Goal: Task Accomplishment & Management: Use online tool/utility

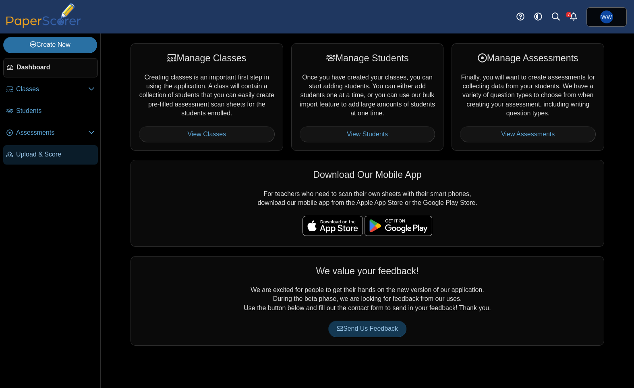
click at [46, 157] on span "Upload & Score" at bounding box center [55, 154] width 79 height 9
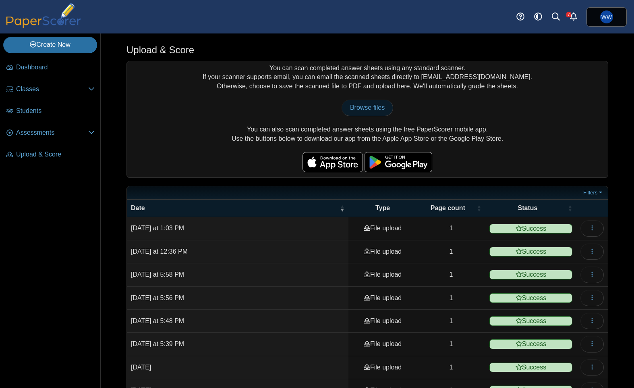
drag, startPoint x: 325, startPoint y: 93, endPoint x: 365, endPoint y: 112, distance: 44.5
click at [326, 93] on div "You can scan completed answer sheets using any standard scanner. If your scanne…" at bounding box center [367, 119] width 481 height 116
click at [380, 111] on span "Browse files" at bounding box center [367, 107] width 35 height 7
type input "**********"
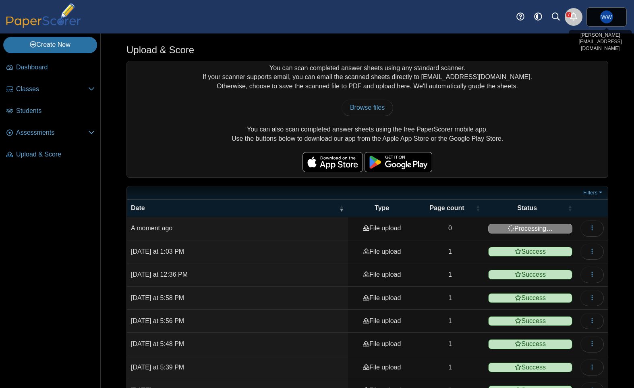
click at [573, 16] on icon "Alerts" at bounding box center [574, 16] width 8 height 8
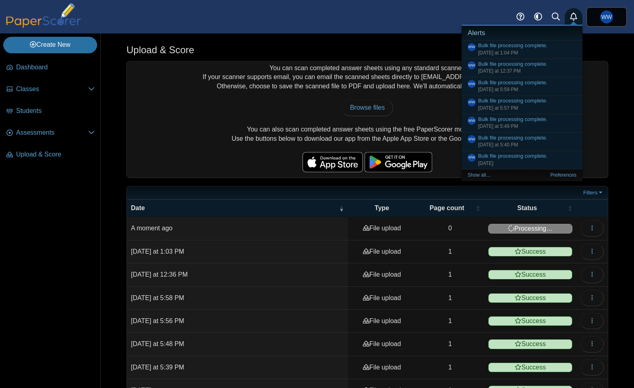
click at [573, 16] on icon "Alerts" at bounding box center [574, 16] width 8 height 8
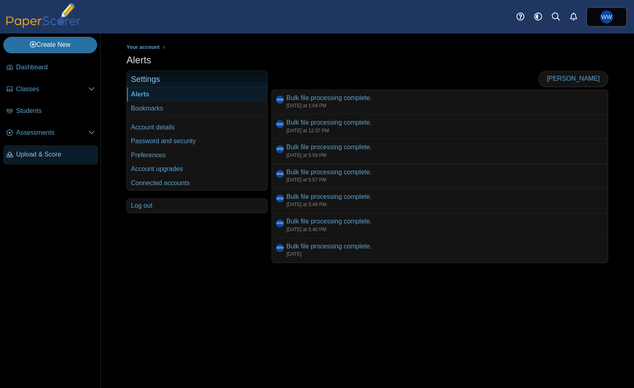
click at [9, 151] on icon at bounding box center [9, 154] width 6 height 6
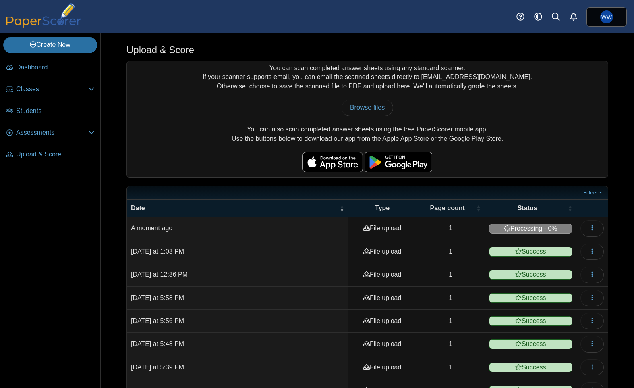
click at [267, 254] on td "[DATE] at 1:03 PM" at bounding box center [238, 251] width 222 height 23
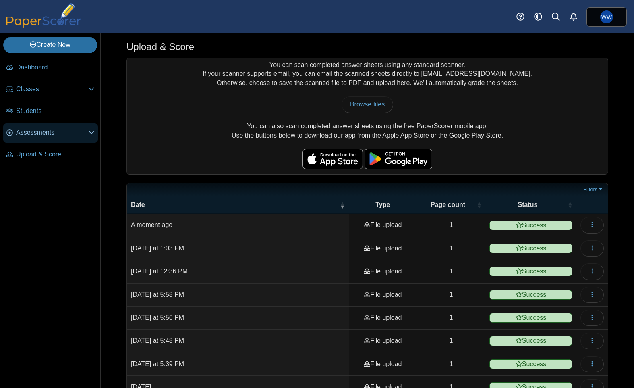
drag, startPoint x: 5, startPoint y: 131, endPoint x: 9, endPoint y: 141, distance: 11.1
click at [5, 131] on link "Assessments" at bounding box center [50, 132] width 95 height 19
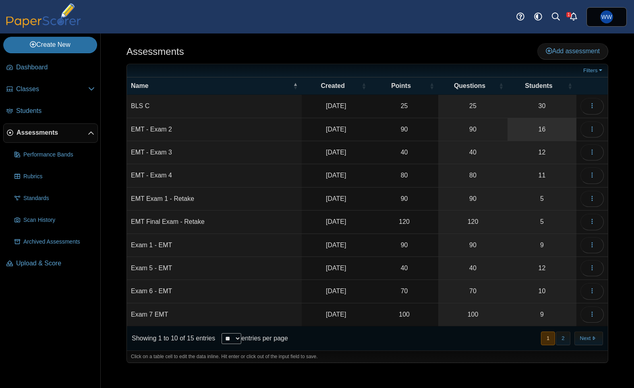
click at [562, 127] on link "16" at bounding box center [542, 129] width 69 height 23
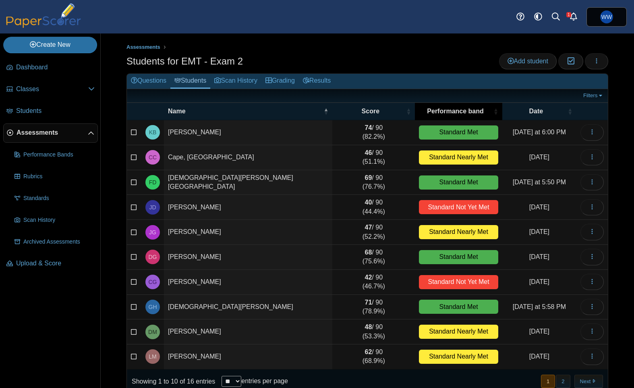
scroll to position [14, 0]
drag, startPoint x: 268, startPoint y: 75, endPoint x: 274, endPoint y: 77, distance: 6.5
click at [268, 75] on link "Grading" at bounding box center [280, 81] width 37 height 15
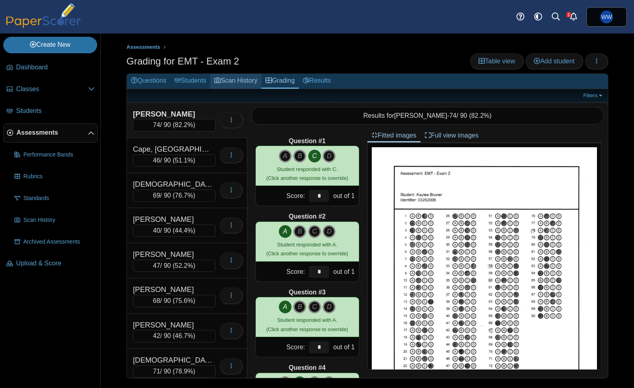
drag, startPoint x: 249, startPoint y: 82, endPoint x: 258, endPoint y: 83, distance: 9.7
click at [249, 82] on link "Scan History" at bounding box center [235, 81] width 51 height 15
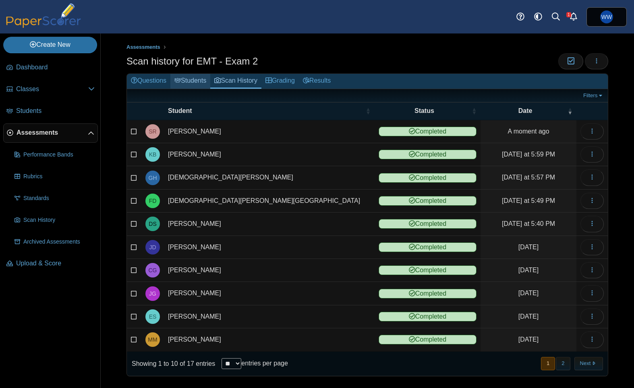
click at [185, 81] on link "Students" at bounding box center [190, 81] width 40 height 15
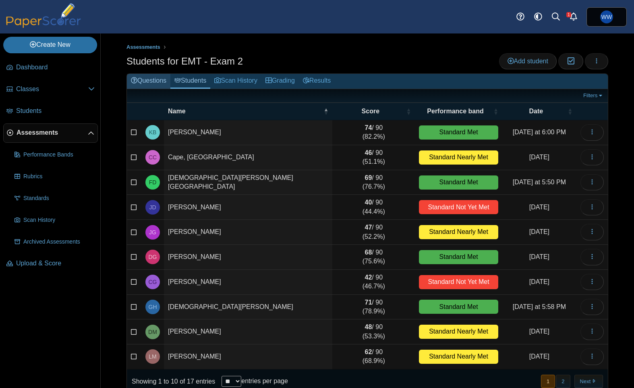
click at [164, 82] on link "Questions" at bounding box center [149, 81] width 44 height 15
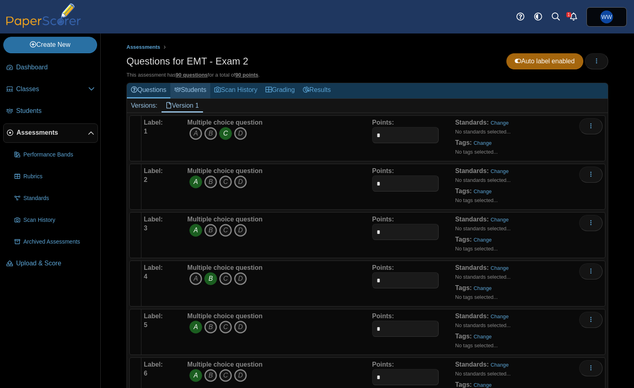
click at [208, 93] on link "Students" at bounding box center [190, 90] width 40 height 15
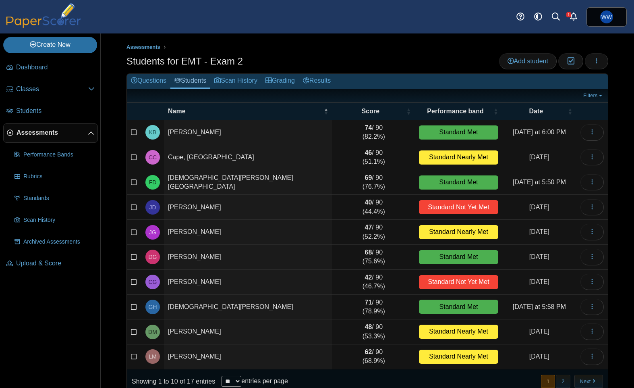
scroll to position [14, 0]
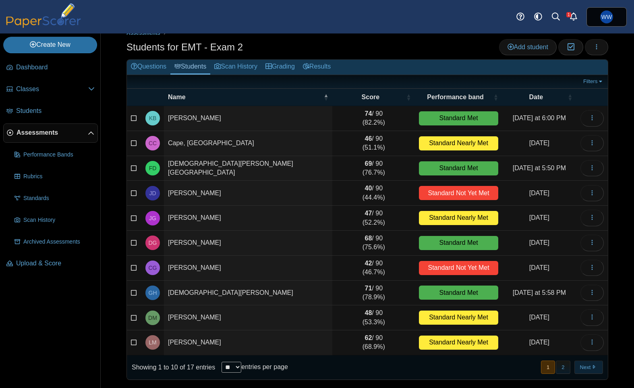
click at [587, 372] on button "Next" at bounding box center [589, 366] width 29 height 13
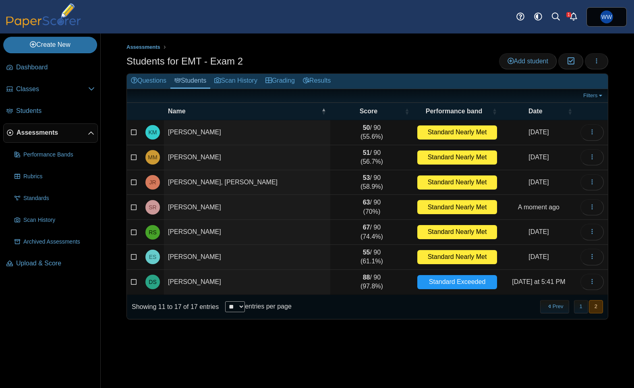
scroll to position [0, 0]
click at [582, 208] on button "button" at bounding box center [592, 207] width 23 height 16
click at [605, 67] on button "button" at bounding box center [596, 61] width 23 height 16
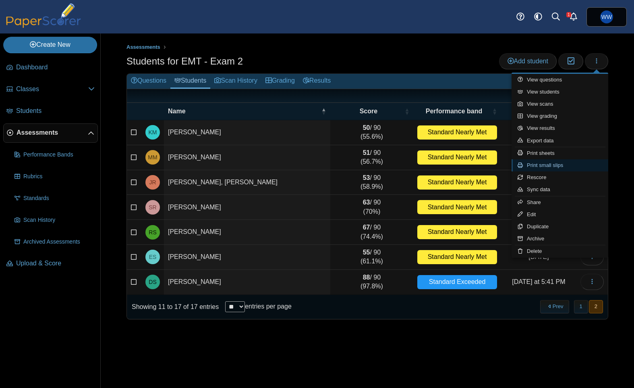
click at [550, 166] on link "Print small slips" at bounding box center [560, 165] width 97 height 12
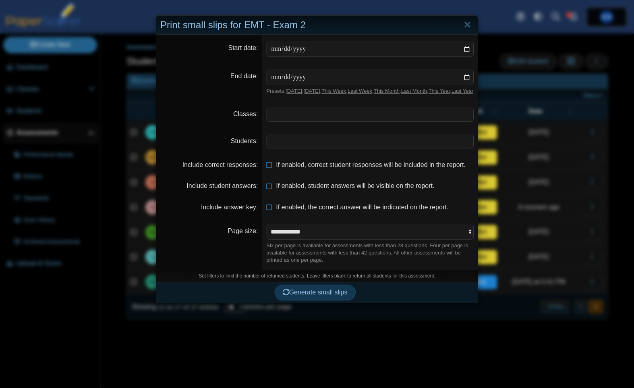
click at [284, 147] on span at bounding box center [370, 141] width 207 height 14
click at [302, 296] on span "Generate small slips" at bounding box center [315, 292] width 65 height 7
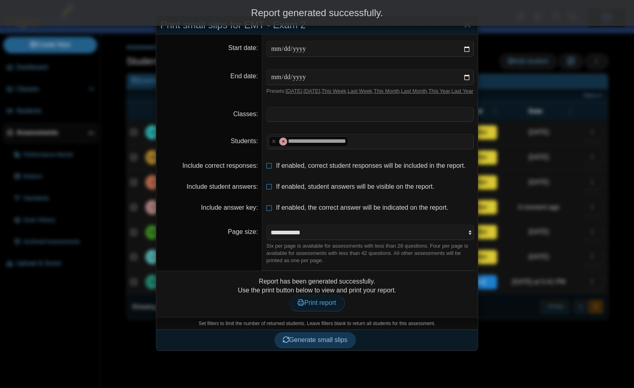
click at [316, 306] on span "Print report" at bounding box center [317, 302] width 38 height 7
